Goal: Information Seeking & Learning: Learn about a topic

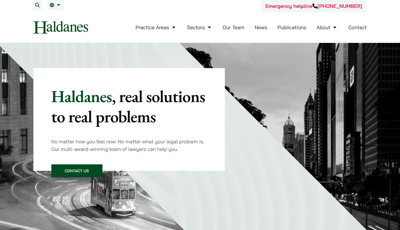
click at [352, 33] on div "Practice Areas Antitrust and Competition Law Civil Litigation & Dispute Resolut…" at bounding box center [233, 27] width 270 height 12
click at [355, 27] on div "Practice Areas Antitrust and Competition Law Civil Litigation & Dispute Resolut…" at bounding box center [233, 27] width 270 height 12
click at [0, 0] on button "Open menu" at bounding box center [0, 0] width 0 height 0
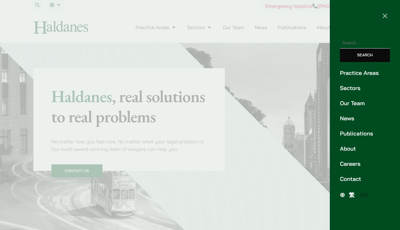
click at [352, 160] on link "Careers" at bounding box center [365, 164] width 50 height 8
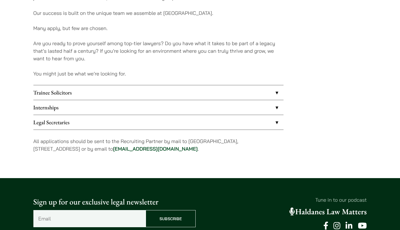
scroll to position [441, 0]
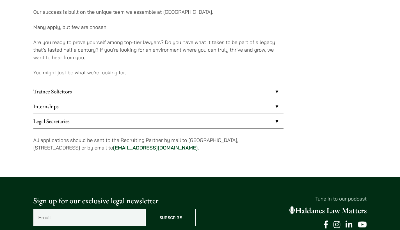
click at [268, 103] on link "Internships" at bounding box center [158, 106] width 250 height 15
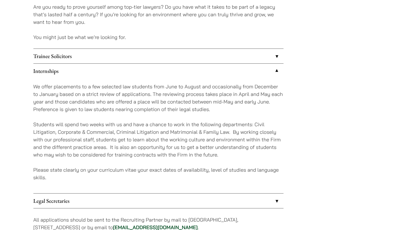
scroll to position [477, 0]
click at [260, 56] on link "Trainee Solicitors" at bounding box center [158, 55] width 250 height 15
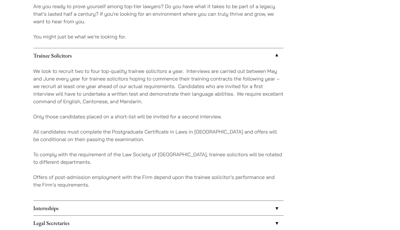
scroll to position [498, 0]
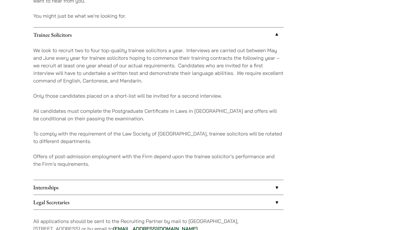
click at [253, 180] on link "Internships" at bounding box center [158, 187] width 250 height 15
